Goal: Go to known website: Go to known website

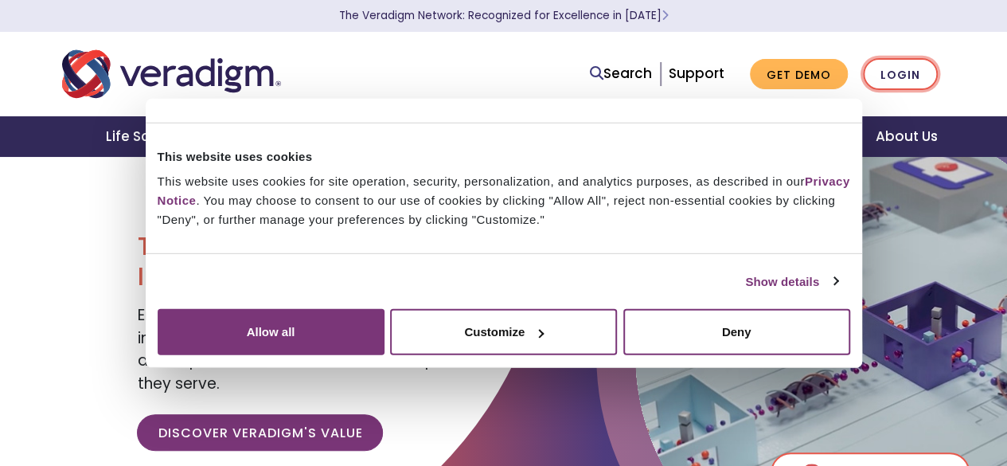
click at [918, 80] on link "Login" at bounding box center [900, 74] width 75 height 33
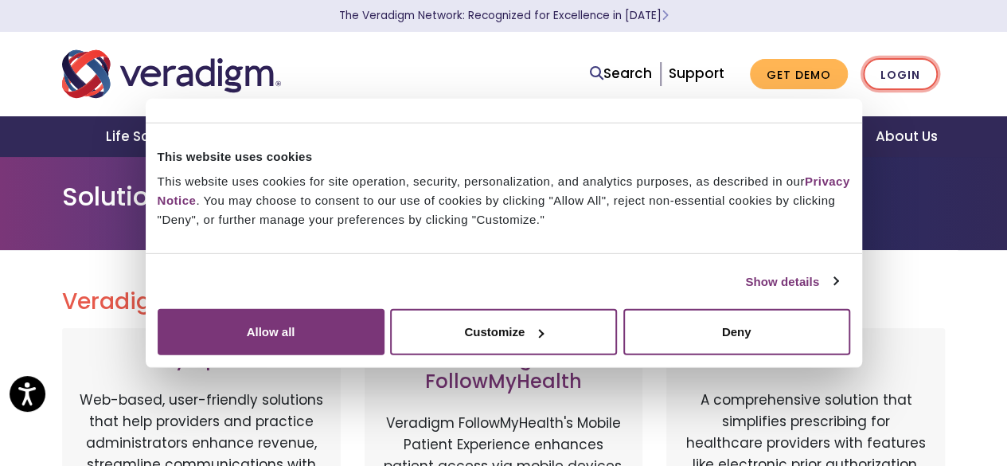
click at [892, 68] on link "Login" at bounding box center [900, 74] width 75 height 33
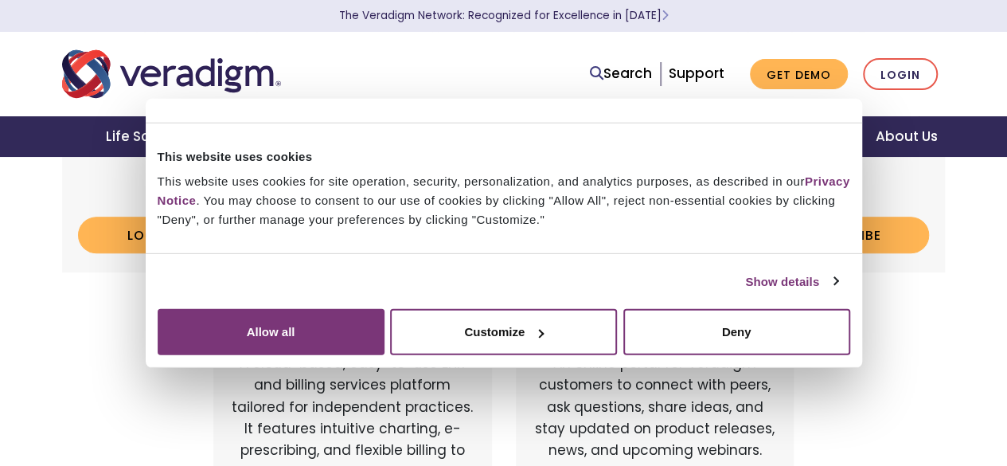
scroll to position [398, 0]
click at [850, 355] on button "Deny" at bounding box center [736, 332] width 227 height 46
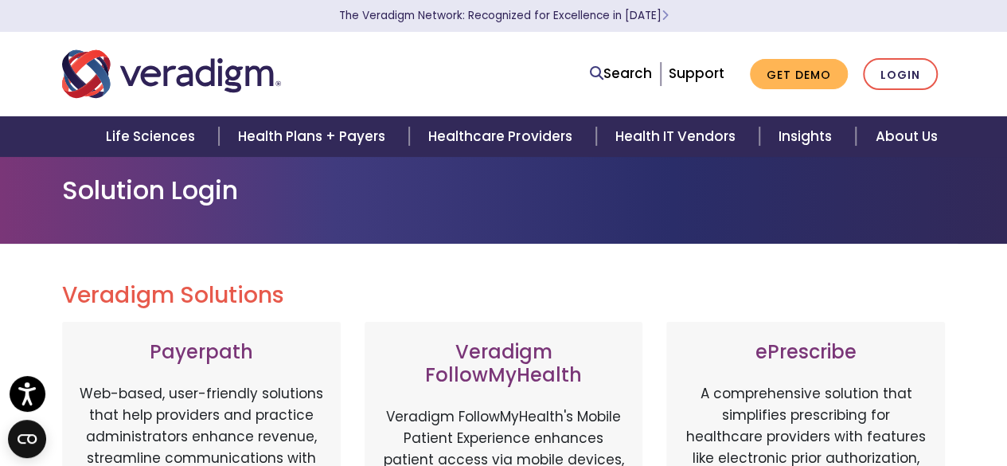
scroll to position [0, 0]
